Goal: Information Seeking & Learning: Learn about a topic

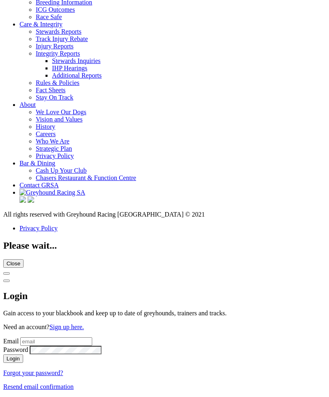
scroll to position [3164, 0]
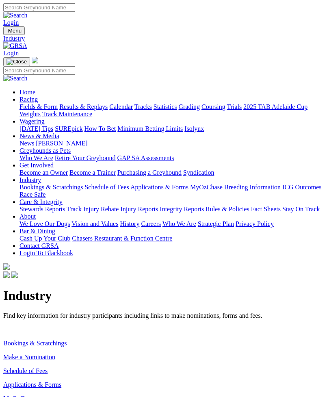
click at [54, 353] on link "Make a Nomination" at bounding box center [29, 356] width 52 height 7
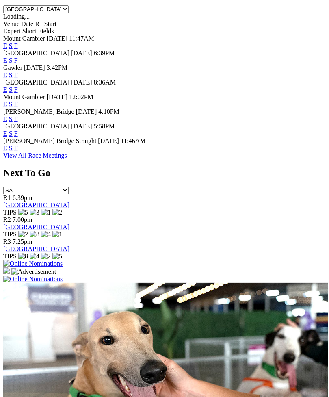
scroll to position [411, 0]
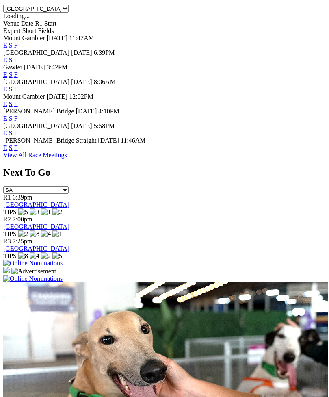
click at [18, 136] on link "F" at bounding box center [16, 133] width 4 height 7
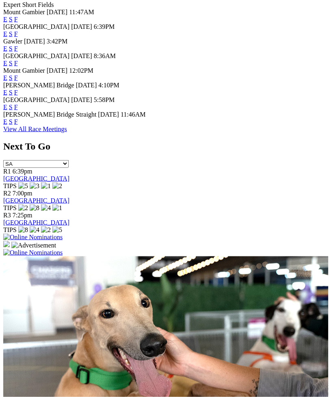
scroll to position [437, 0]
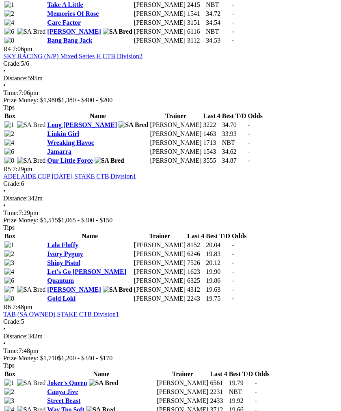
scroll to position [765, 0]
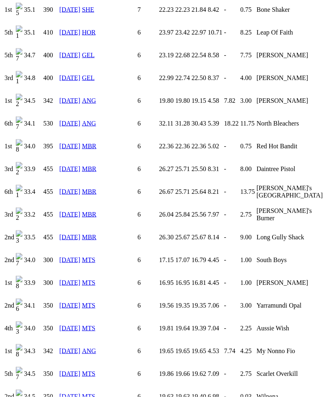
scroll to position [810, 0]
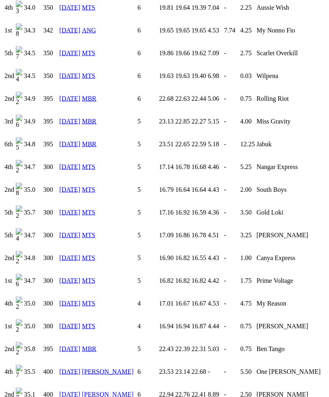
scroll to position [1130, 0]
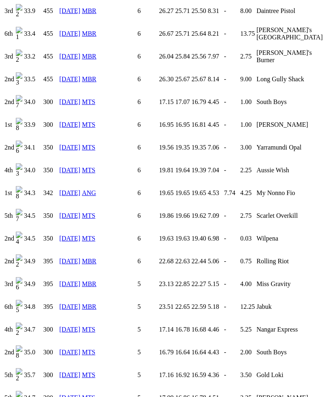
scroll to position [966, 0]
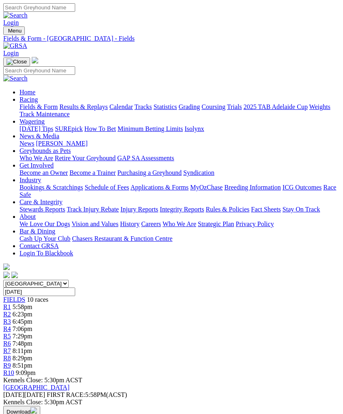
scroll to position [791, 0]
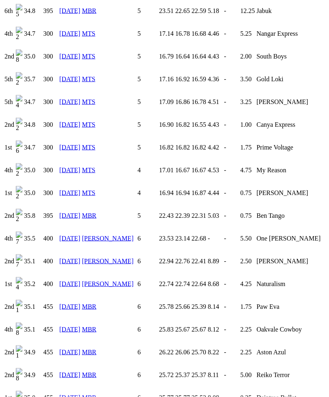
scroll to position [1263, 0]
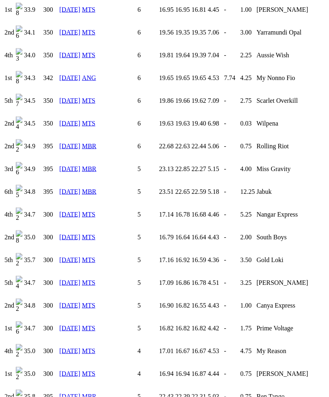
scroll to position [1080, 0]
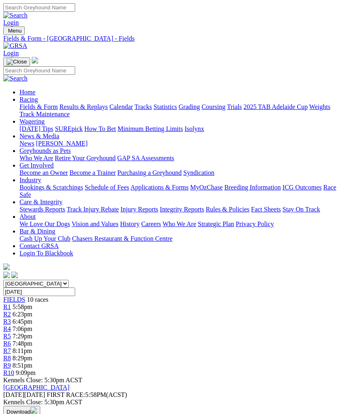
scroll to position [791, 0]
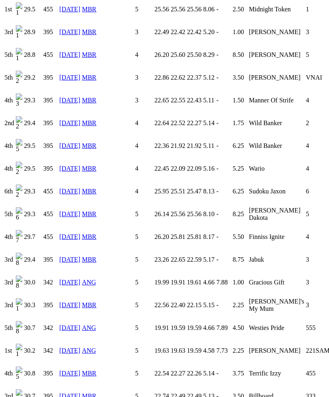
scroll to position [1105, 0]
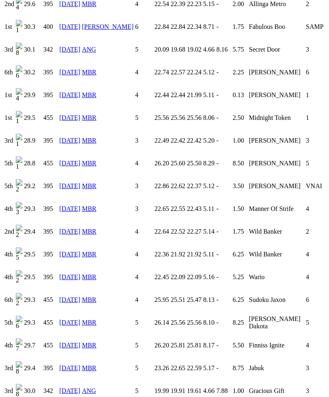
scroll to position [996, 0]
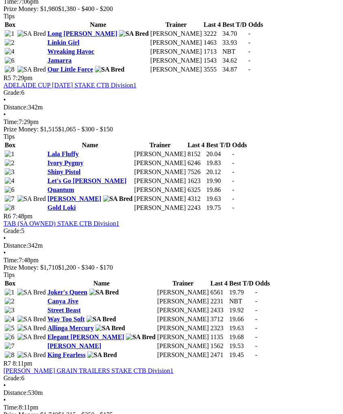
scroll to position [857, 4]
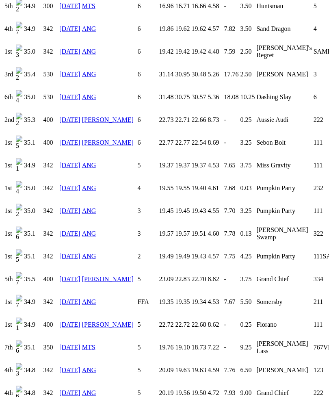
scroll to position [961, 0]
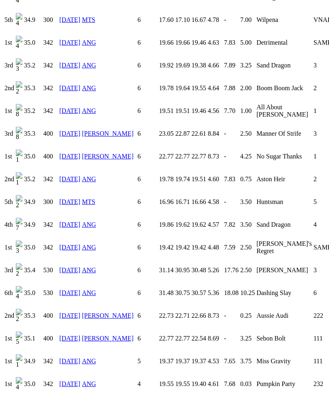
scroll to position [750, 0]
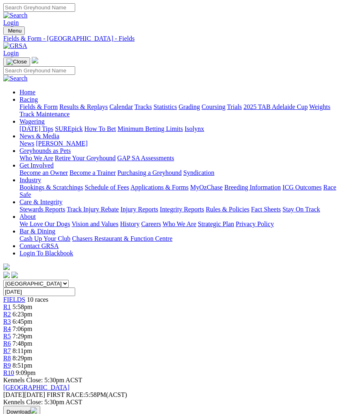
scroll to position [885, 4]
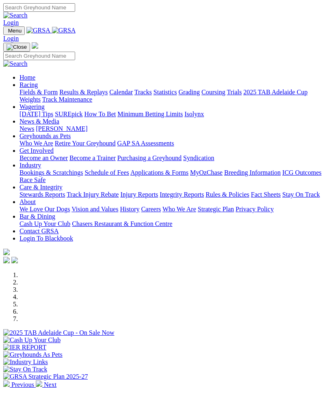
scroll to position [437, 0]
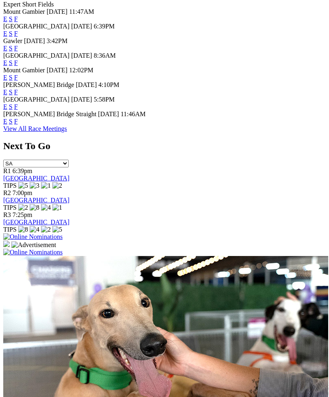
click at [18, 110] on link "F" at bounding box center [16, 106] width 4 height 7
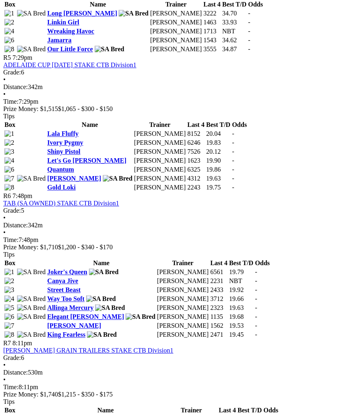
scroll to position [877, 0]
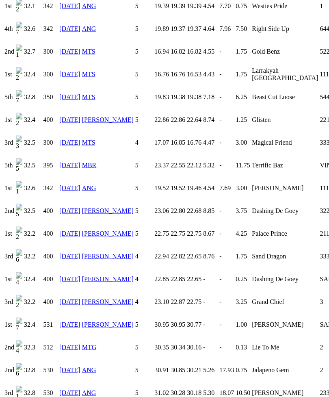
scroll to position [1493, 0]
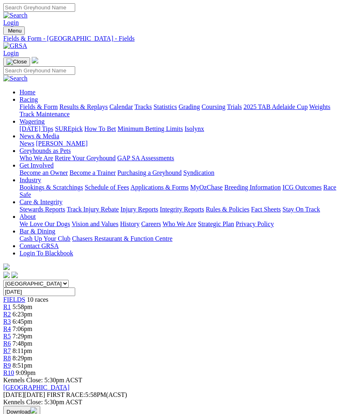
scroll to position [905, 0]
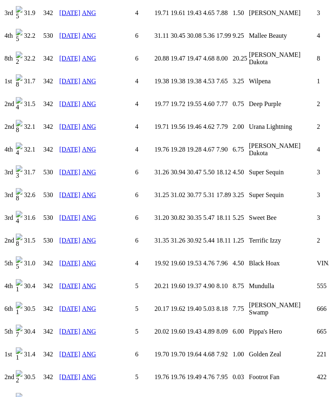
scroll to position [873, 0]
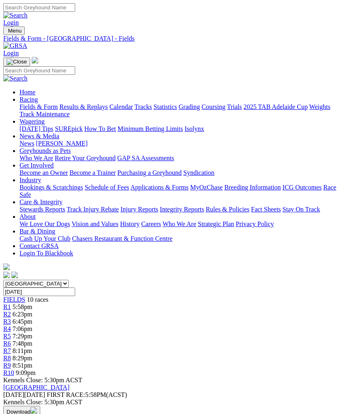
scroll to position [905, 0]
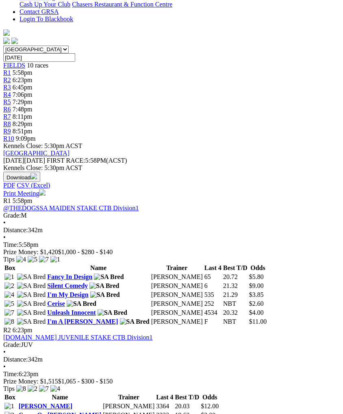
scroll to position [227, 0]
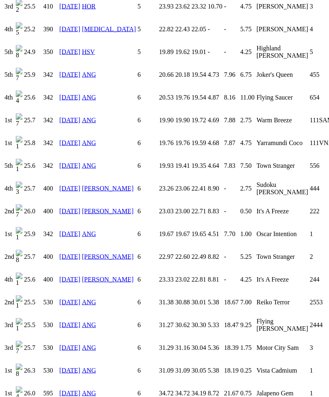
scroll to position [949, 0]
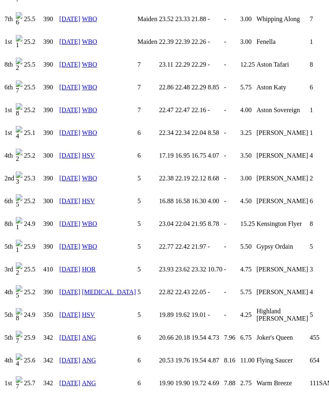
scroll to position [684, 0]
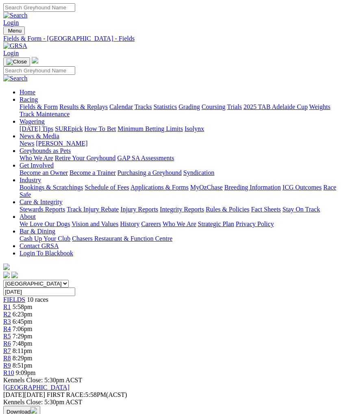
scroll to position [227, 0]
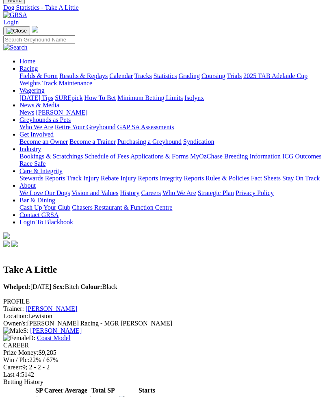
scroll to position [30, 0]
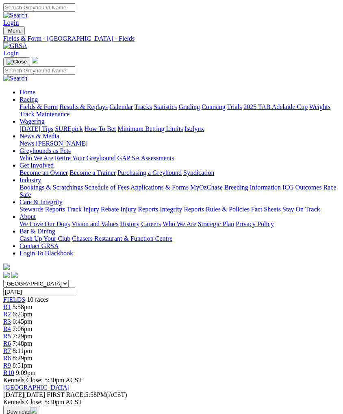
scroll to position [227, 0]
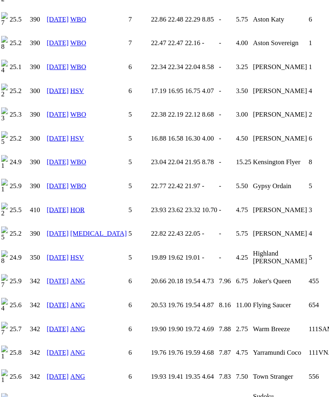
scroll to position [755, 0]
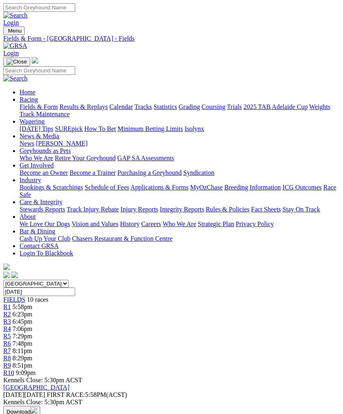
scroll to position [227, 0]
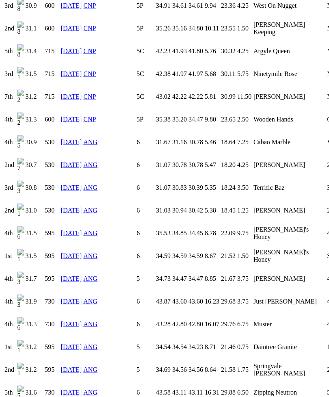
scroll to position [1083, 0]
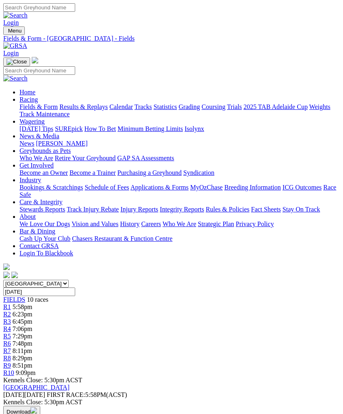
scroll to position [227, 0]
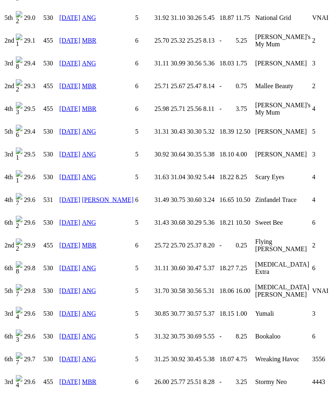
scroll to position [891, 0]
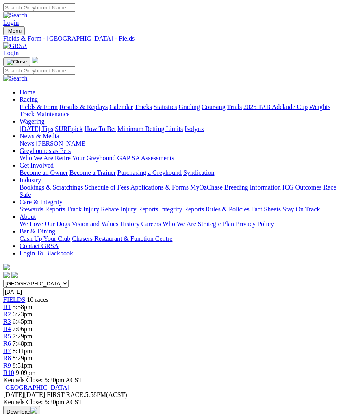
scroll to position [227, 0]
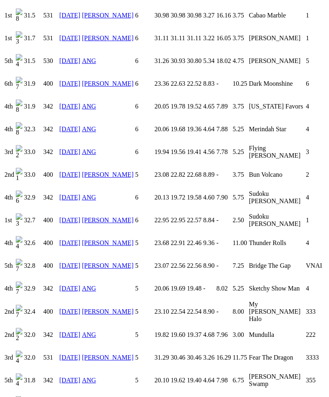
scroll to position [757, 0]
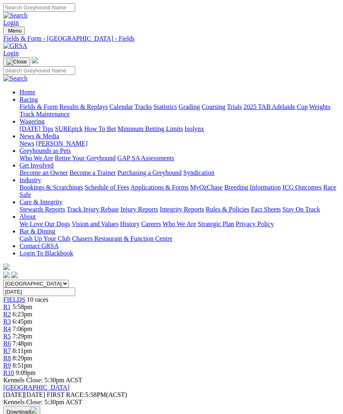
scroll to position [227, 0]
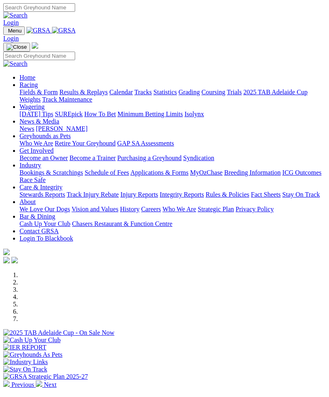
scroll to position [437, 0]
